Goal: Task Accomplishment & Management: Manage account settings

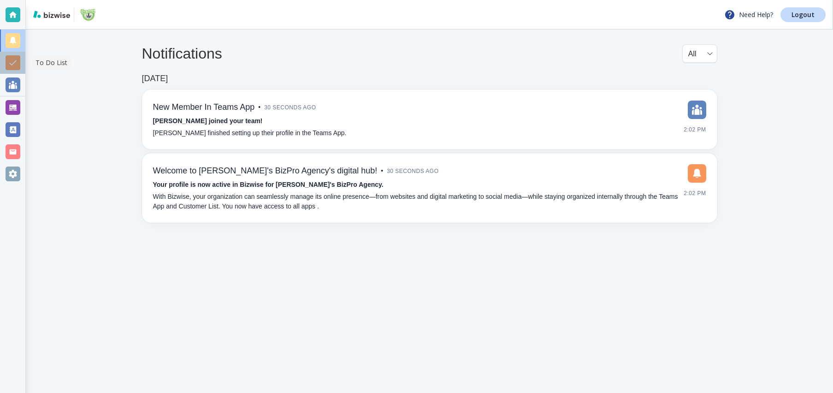
click at [22, 70] on div at bounding box center [12, 63] width 25 height 22
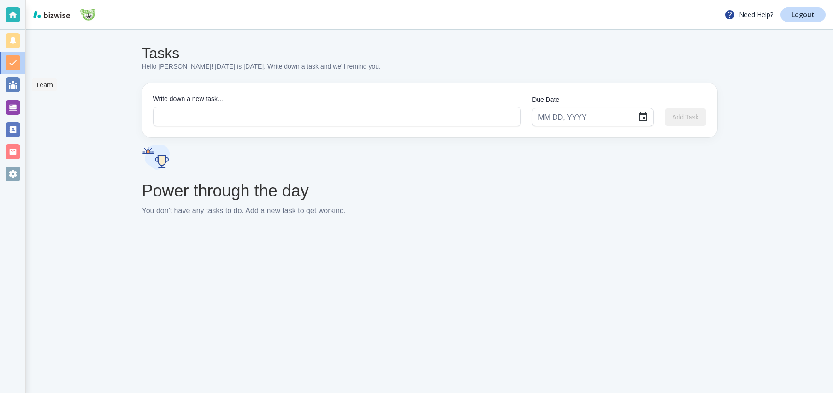
click at [12, 88] on div at bounding box center [13, 84] width 15 height 15
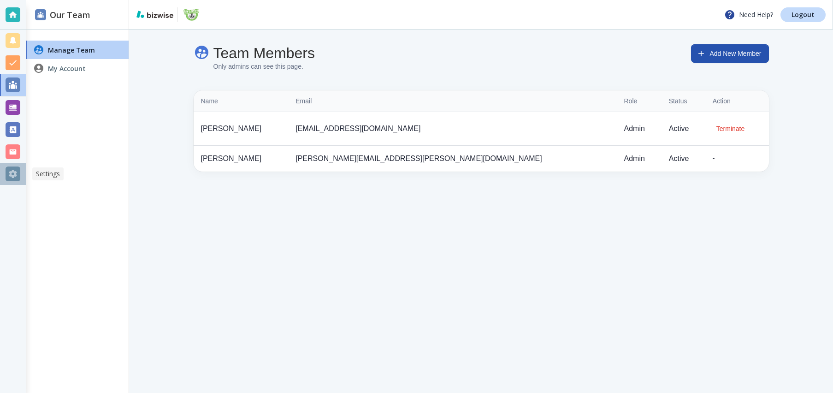
click at [24, 184] on div at bounding box center [13, 174] width 26 height 22
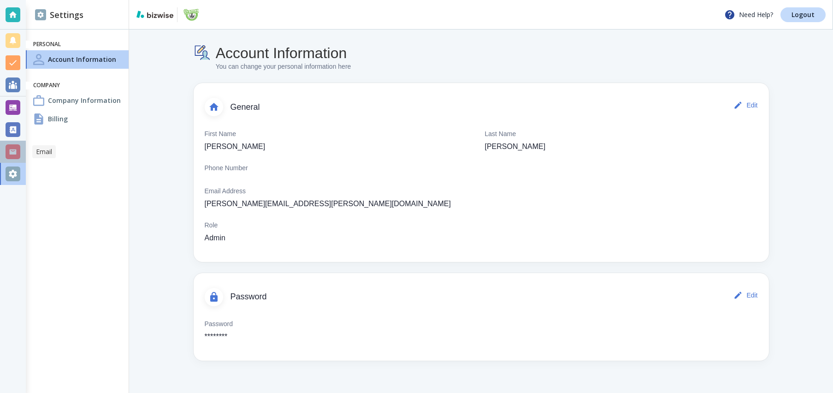
click at [15, 148] on div at bounding box center [13, 151] width 15 height 15
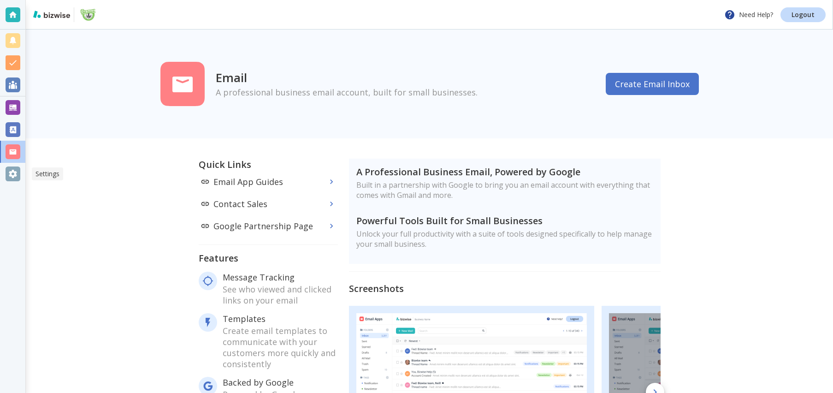
click at [10, 167] on div at bounding box center [13, 173] width 15 height 15
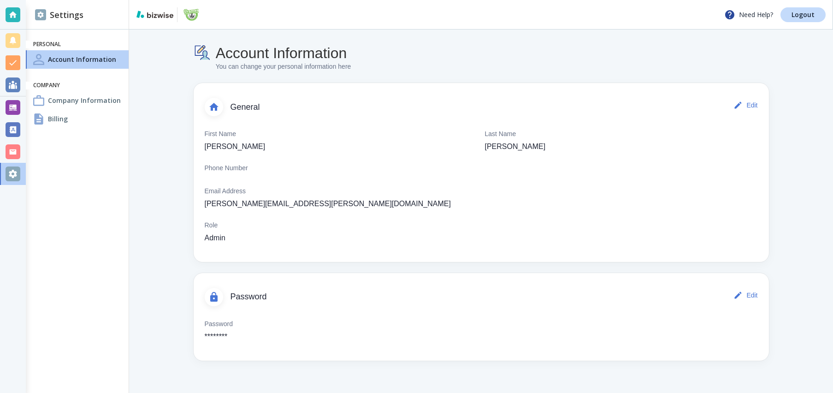
click at [77, 114] on div "Billing" at bounding box center [77, 119] width 103 height 18
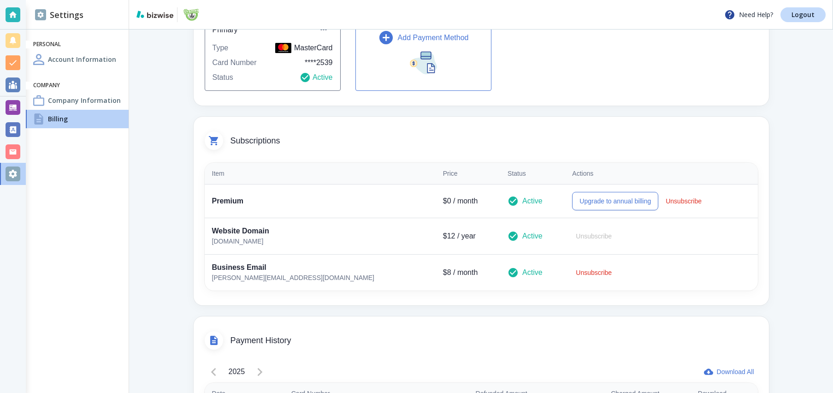
scroll to position [114, 0]
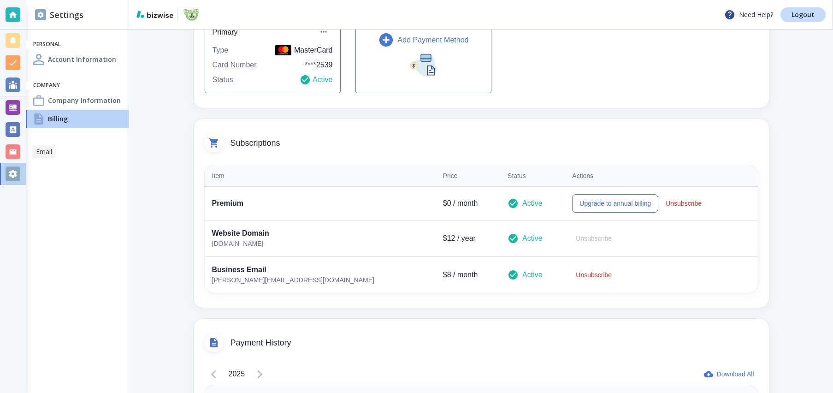
click at [14, 156] on div at bounding box center [13, 151] width 15 height 15
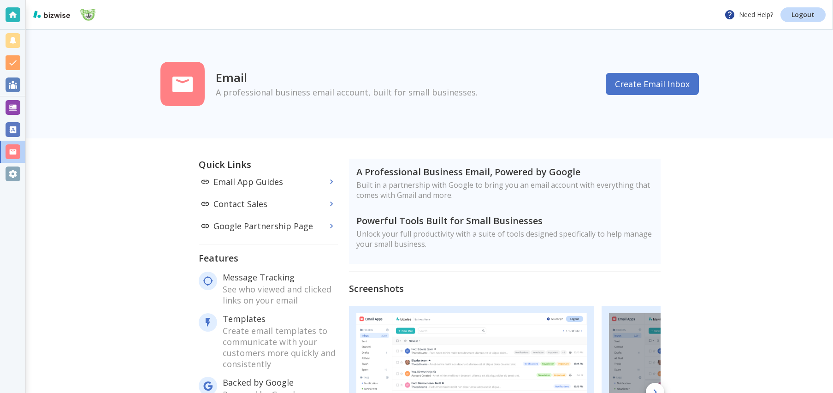
click at [667, 83] on button "Create Email Inbox" at bounding box center [652, 84] width 93 height 22
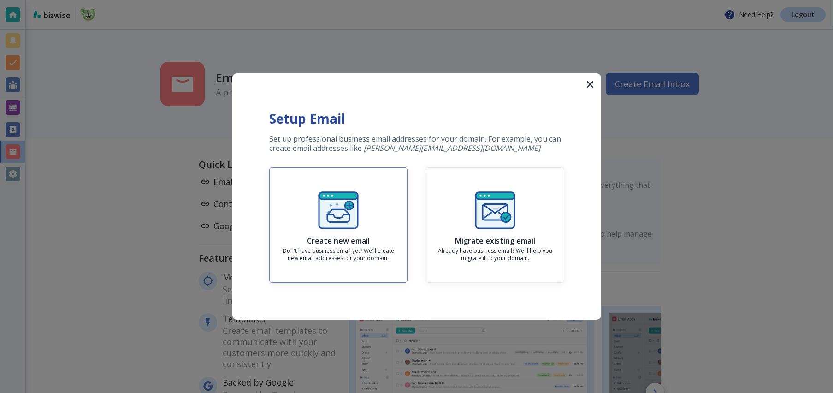
click at [385, 186] on button "Create new email Don't have business email yet? We'll create new email addresse…" at bounding box center [338, 224] width 138 height 115
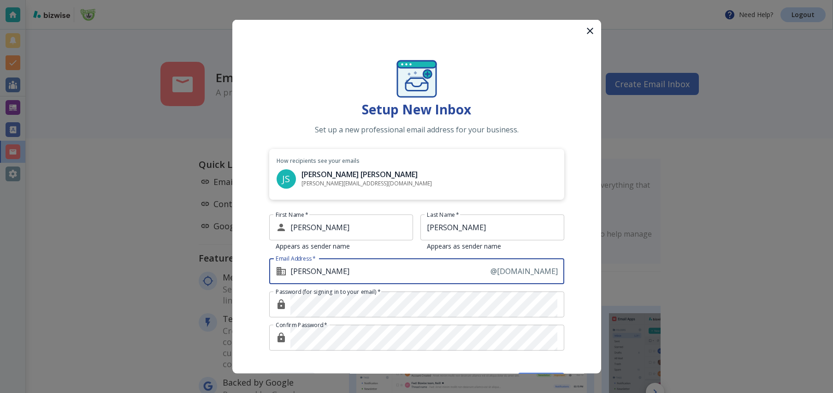
click at [344, 272] on input "[PERSON_NAME]" at bounding box center [390, 271] width 200 height 26
type input "[PERSON_NAME]"
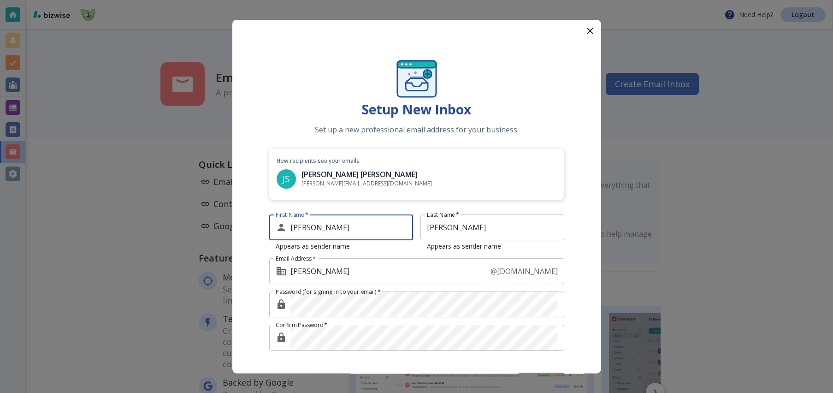
click at [342, 234] on input "[PERSON_NAME]" at bounding box center [351, 227] width 123 height 26
type input "[PERSON_NAME]"
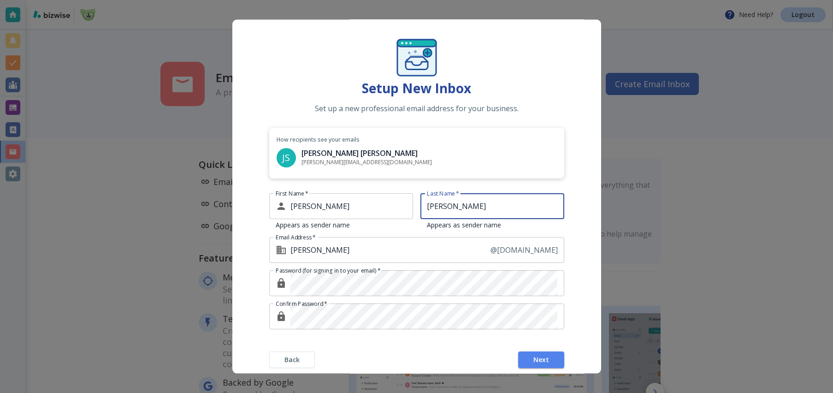
scroll to position [34, 0]
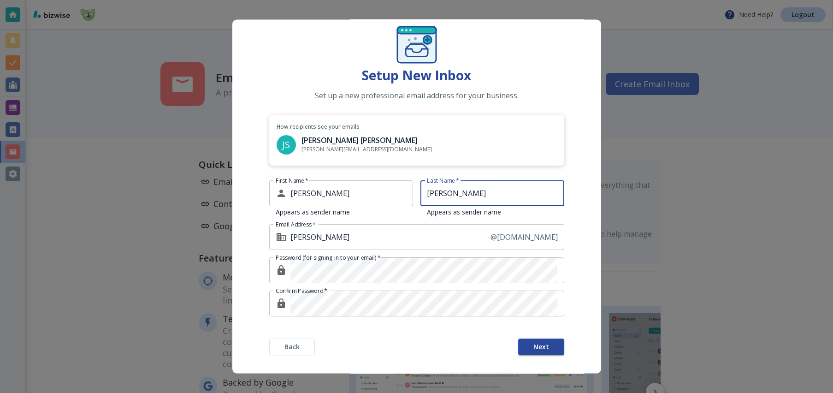
type input "[PERSON_NAME]"
click at [523, 348] on button "Next" at bounding box center [541, 346] width 46 height 17
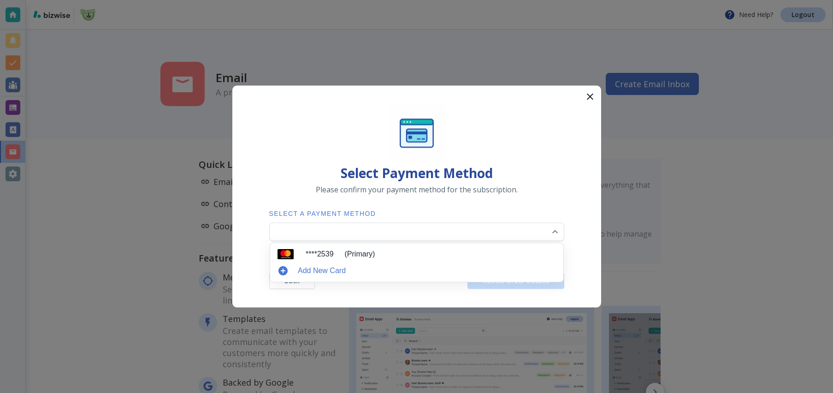
click at [407, 0] on body "Need Help? Logout Email A professional business email account, built for small …" at bounding box center [416, 0] width 833 height 0
click at [399, 249] on li "**** 2539 (Primary)" at bounding box center [417, 254] width 286 height 15
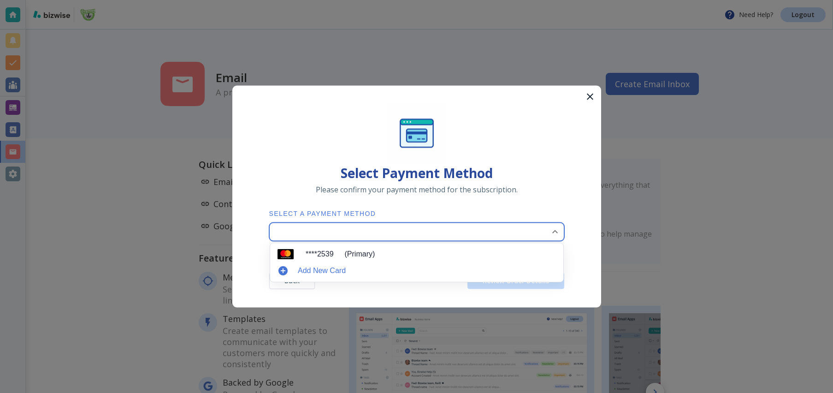
type input "0"
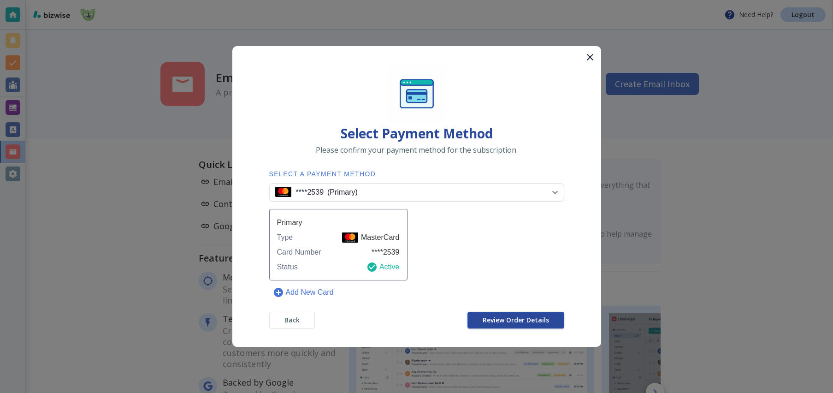
click at [482, 313] on button "Review Order Details" at bounding box center [515, 320] width 97 height 17
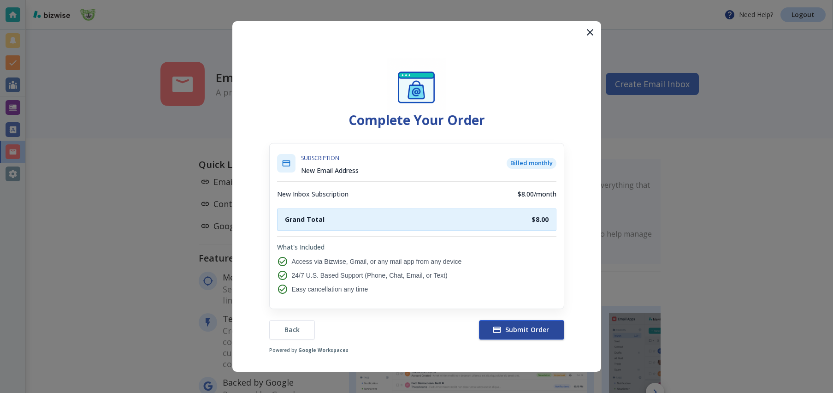
click at [498, 329] on icon "button" at bounding box center [497, 329] width 8 height 6
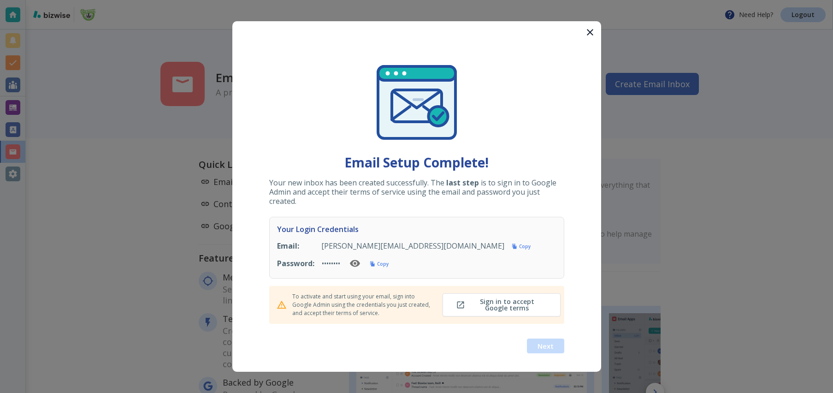
click at [360, 265] on icon "button" at bounding box center [355, 263] width 10 height 7
click at [367, 265] on icon "button" at bounding box center [366, 263] width 10 height 9
click at [360, 265] on icon "button" at bounding box center [355, 263] width 10 height 7
click at [364, 264] on icon "button" at bounding box center [366, 263] width 11 height 11
click at [381, 261] on h6 "Copy" at bounding box center [383, 263] width 12 height 6
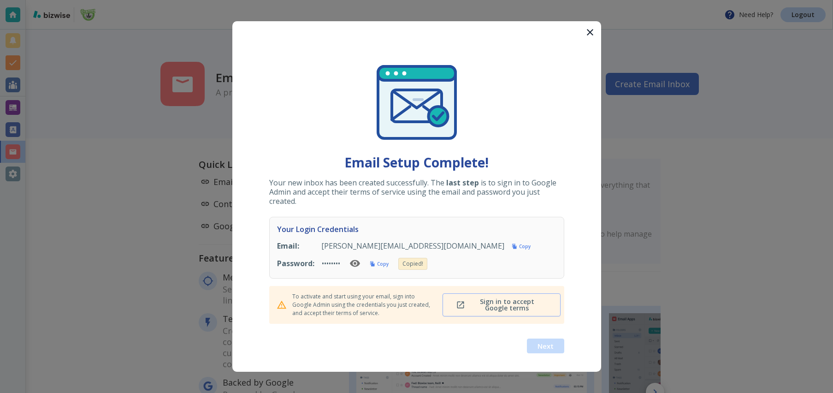
click at [483, 302] on span "Sign in to accept Google terms" at bounding box center [502, 304] width 88 height 13
click at [556, 350] on button "Next" at bounding box center [545, 345] width 37 height 15
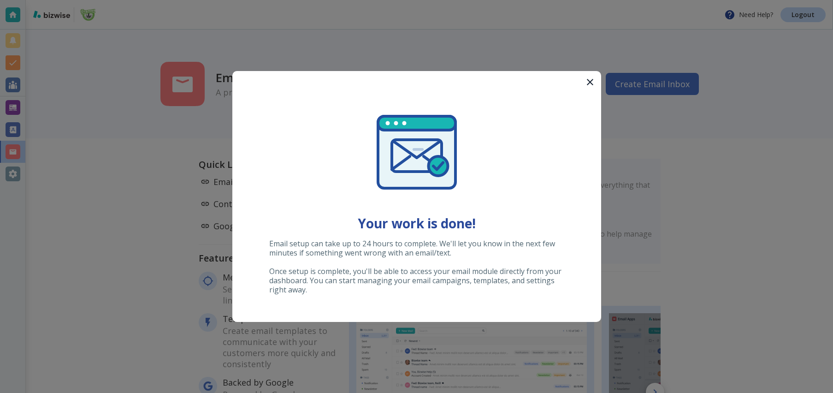
click at [545, 298] on p "Email setup can take up to 24 hours to complete. We'll let you know in the next…" at bounding box center [416, 271] width 295 height 65
click at [545, 347] on div at bounding box center [416, 196] width 833 height 393
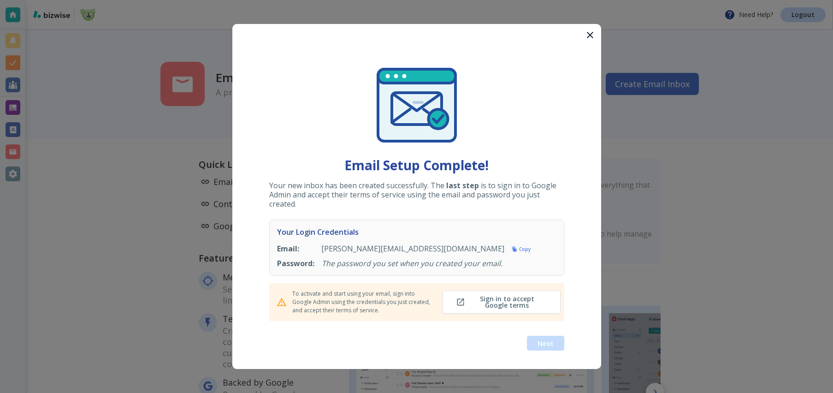
click at [590, 34] on icon "button" at bounding box center [590, 35] width 6 height 6
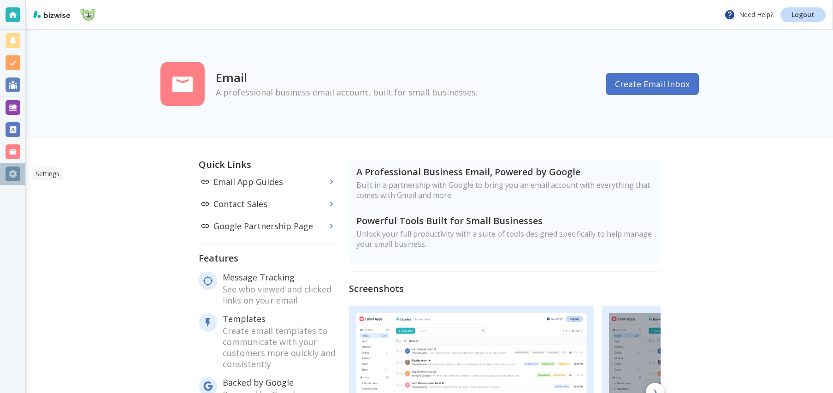
click at [24, 166] on div at bounding box center [12, 174] width 25 height 22
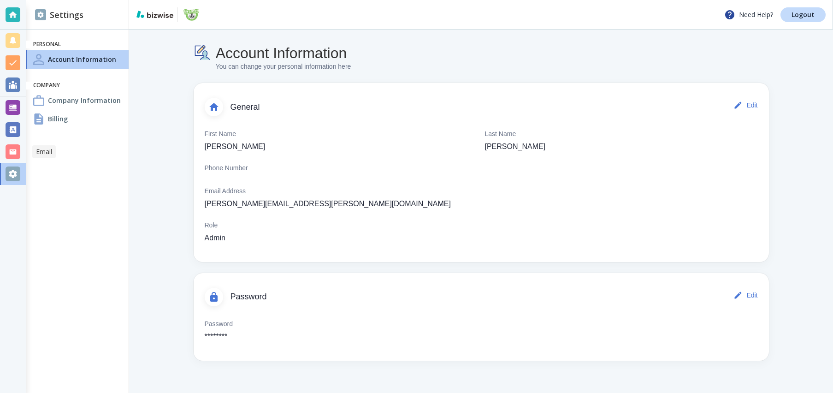
click at [19, 155] on div at bounding box center [13, 151] width 15 height 15
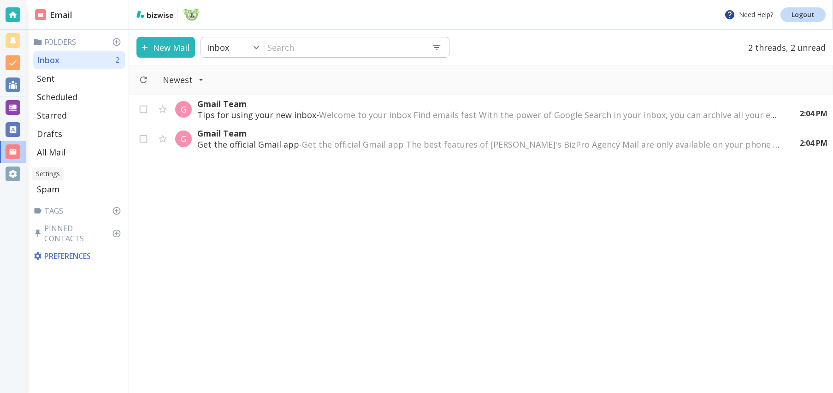
click at [17, 167] on div at bounding box center [13, 173] width 15 height 15
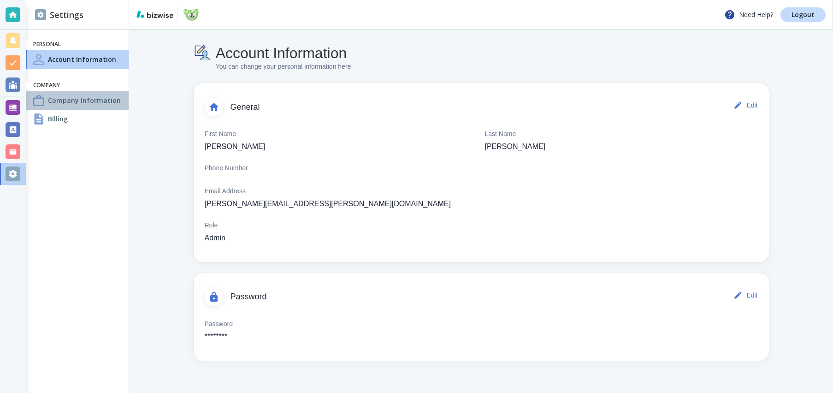
click at [78, 100] on h4 "Company Information" at bounding box center [84, 100] width 73 height 10
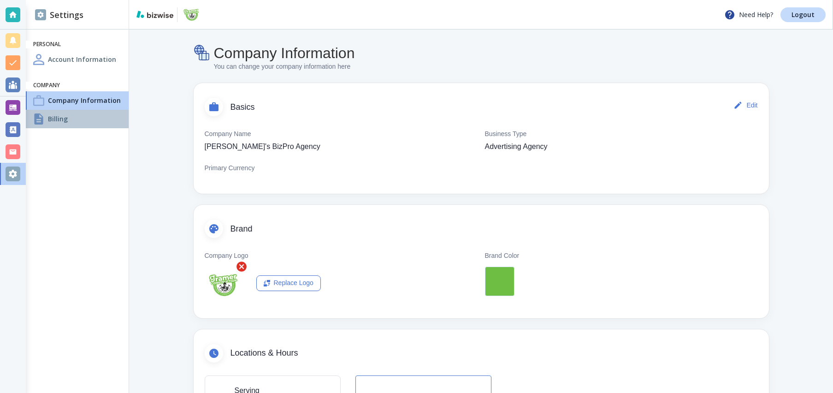
click at [86, 115] on div "Billing" at bounding box center [77, 119] width 103 height 18
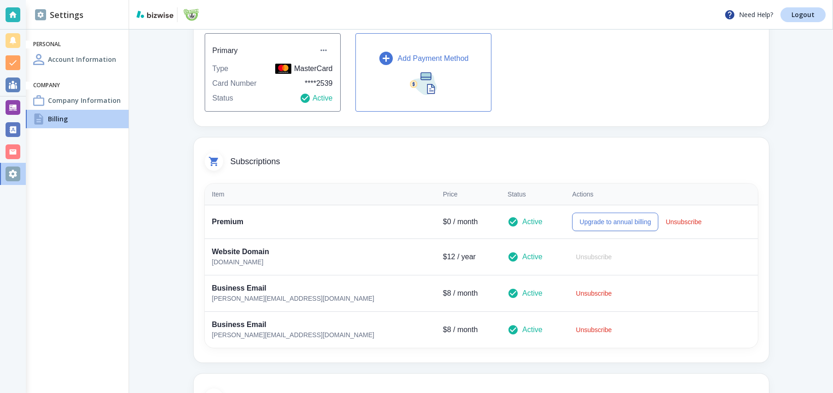
scroll to position [95, 0]
click at [572, 327] on button "Unsubscribe" at bounding box center [593, 330] width 43 height 18
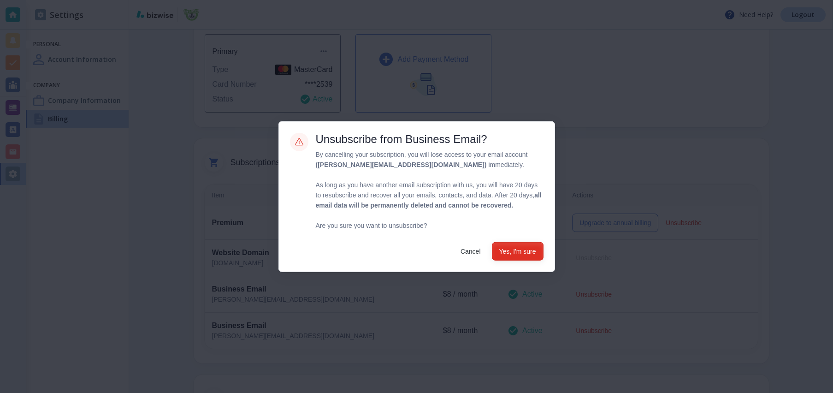
click at [521, 255] on button "Yes, I'm sure" at bounding box center [518, 250] width 52 height 18
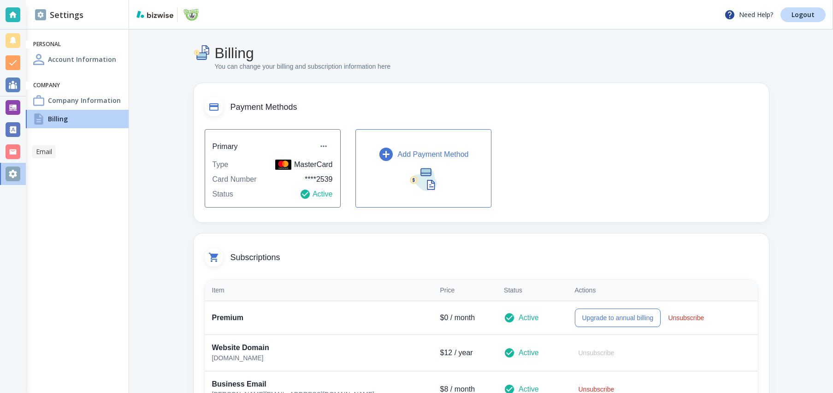
click at [18, 155] on div at bounding box center [13, 151] width 15 height 15
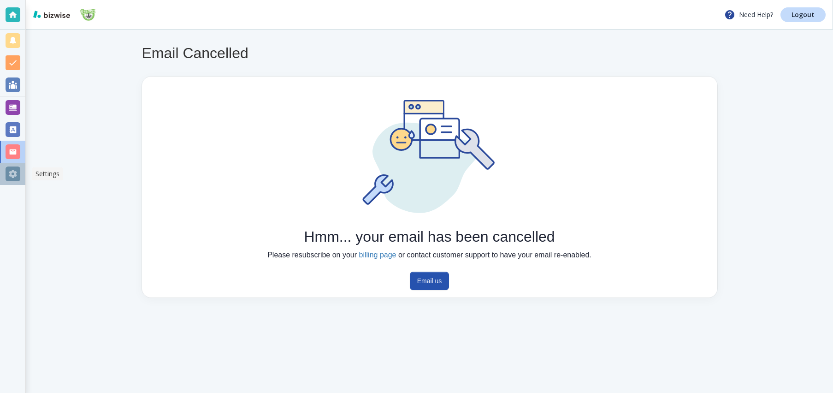
click at [16, 169] on div at bounding box center [13, 173] width 15 height 15
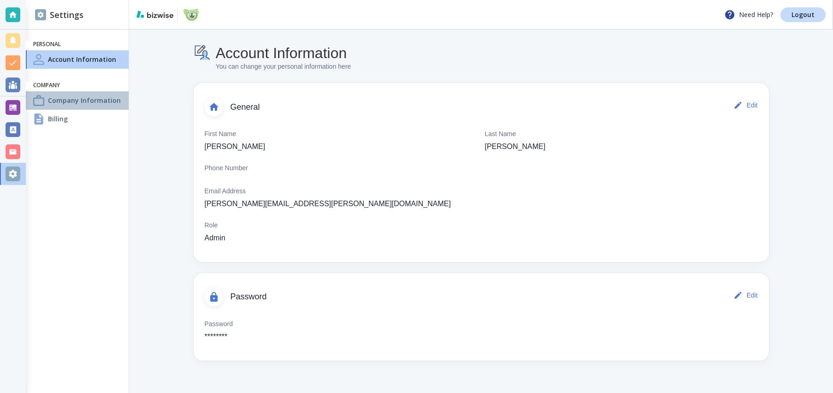
click at [102, 100] on h4 "Company Information" at bounding box center [84, 100] width 73 height 10
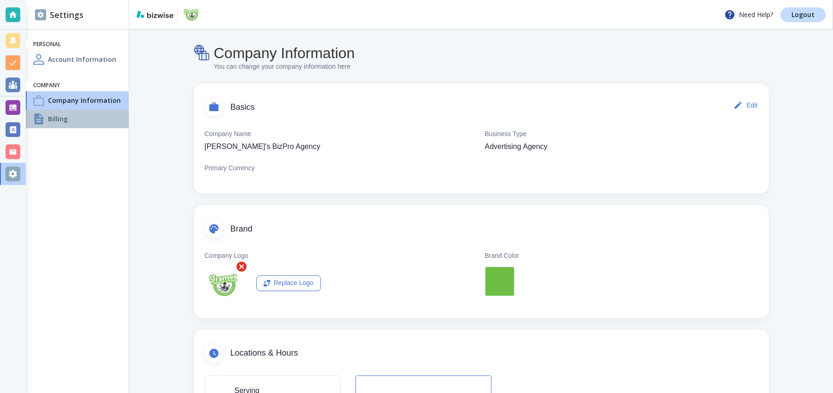
click at [93, 110] on div "Billing" at bounding box center [77, 119] width 103 height 18
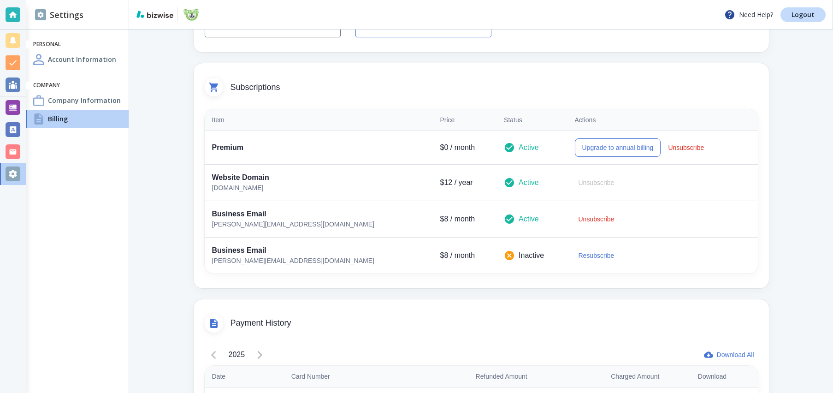
scroll to position [171, 0]
